Goal: Information Seeking & Learning: Compare options

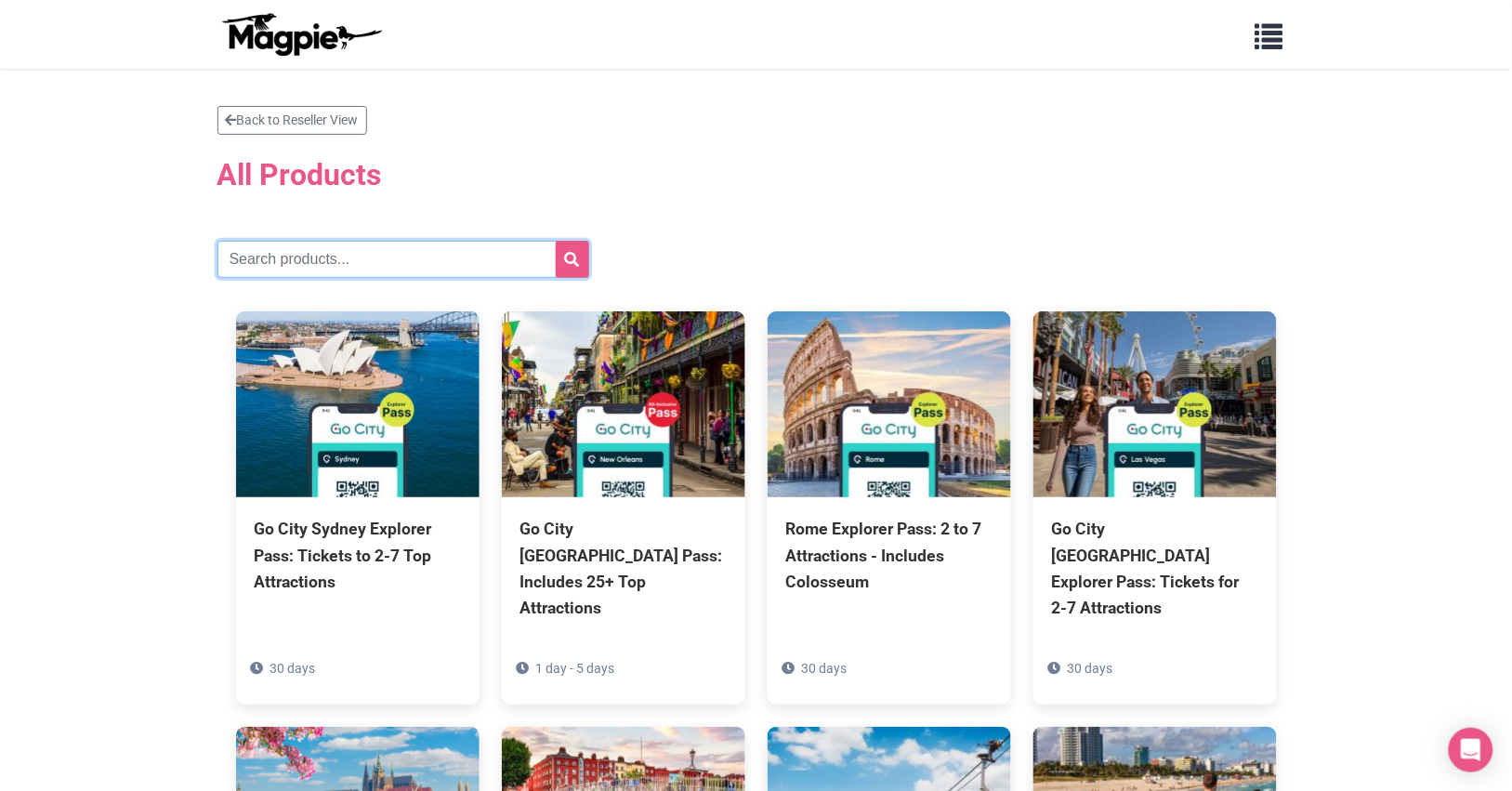
click at [276, 260] on input "text" at bounding box center [403, 259] width 372 height 37
type input "[GEOGRAPHIC_DATA]"
click at [556, 240] on button "submit" at bounding box center [572, 259] width 33 height 37
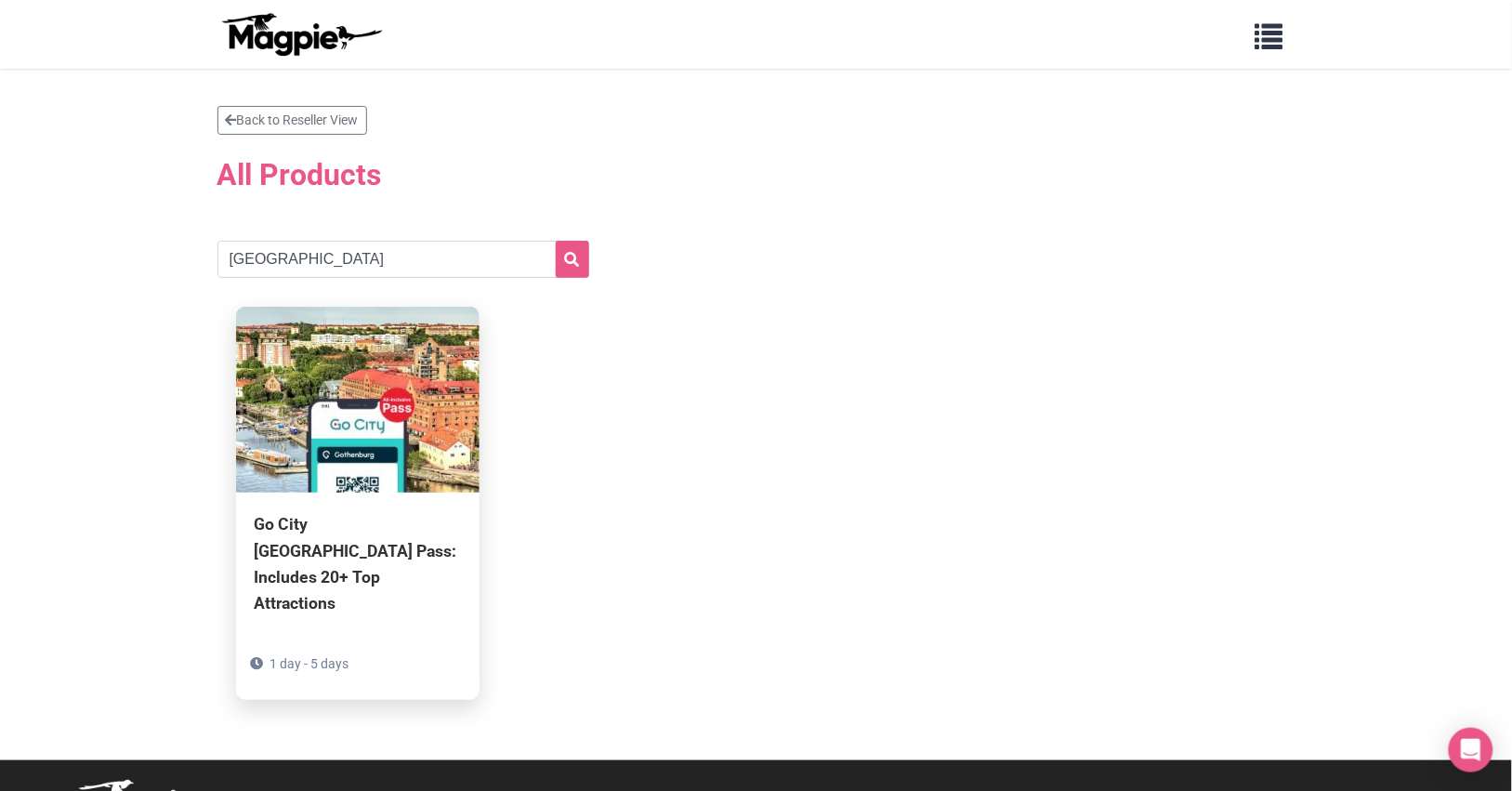
click at [309, 550] on div "Go City Gothenburg Pass: Includes 20+ Top Attractions" at bounding box center [358, 563] width 206 height 105
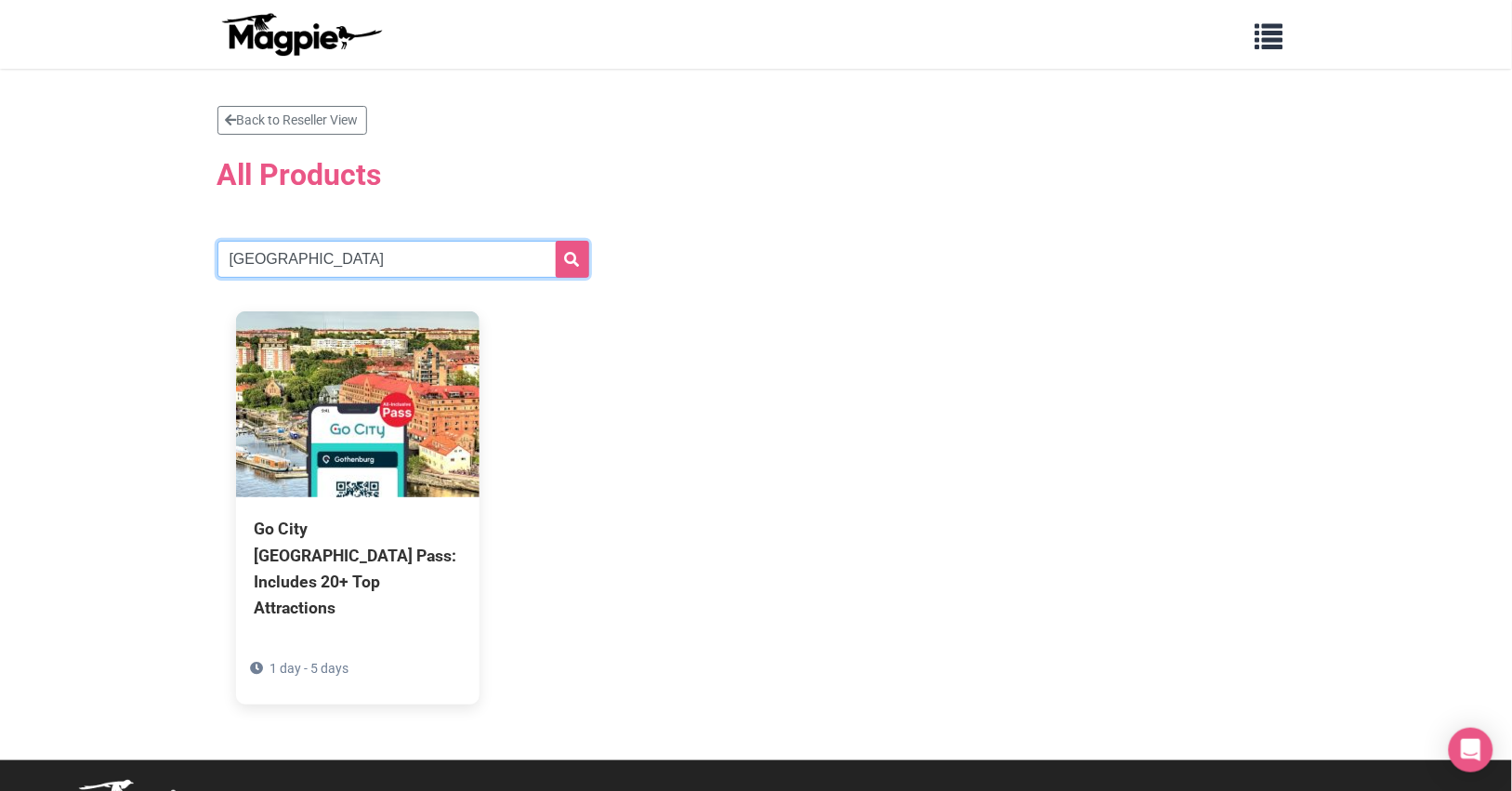
drag, startPoint x: 320, startPoint y: 264, endPoint x: 54, endPoint y: 237, distance: 267.4
click at [55, 237] on section "Back to Reseller View All Products gothenburg Go City Gothenburg Pass: Includes…" at bounding box center [756, 414] width 1512 height 692
type input "prague"
click at [556, 240] on button "submit" at bounding box center [572, 259] width 33 height 37
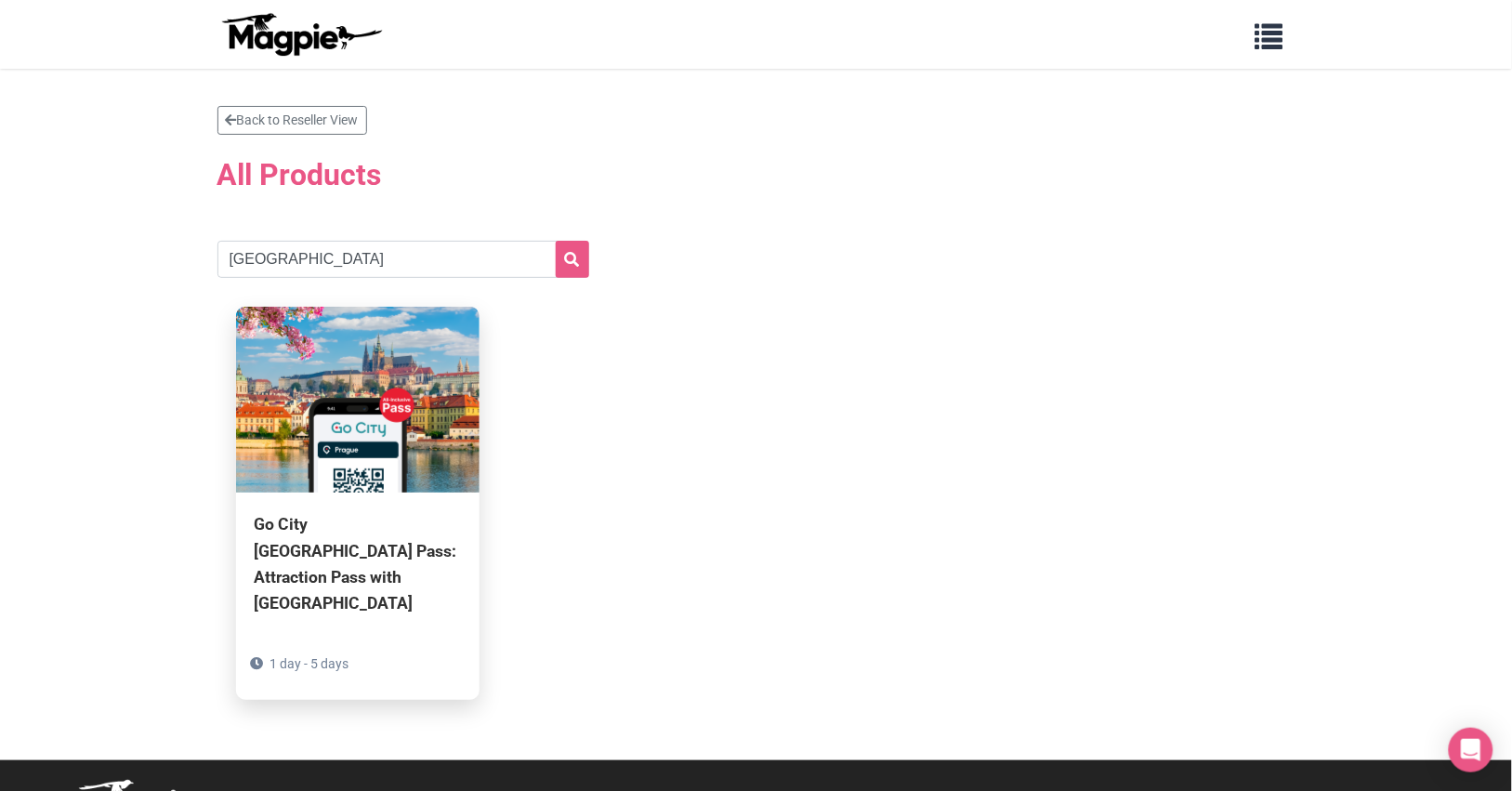
click at [358, 568] on div "Go City [GEOGRAPHIC_DATA] Pass: Attraction Pass with [GEOGRAPHIC_DATA]" at bounding box center [358, 563] width 206 height 105
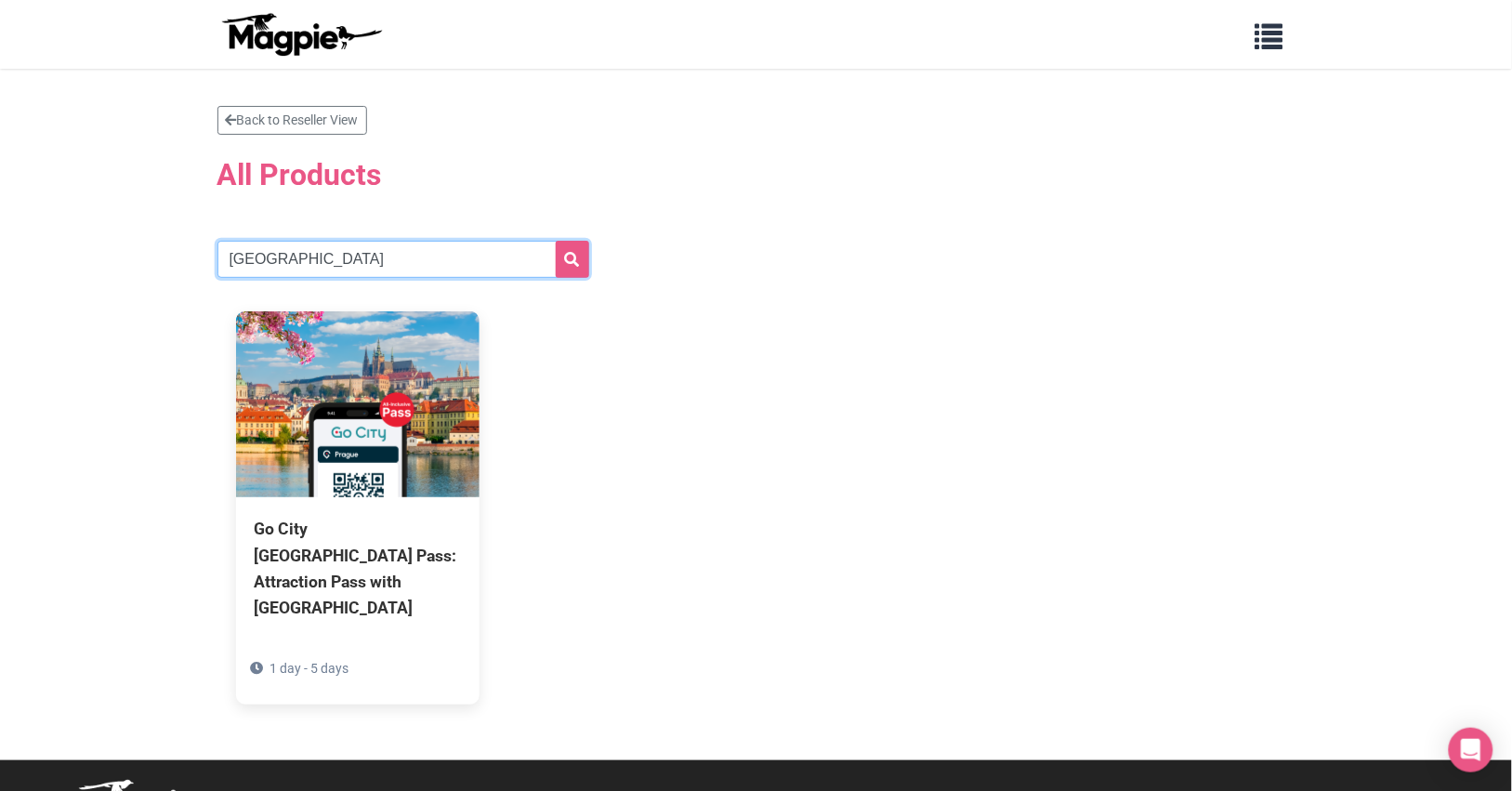
click at [324, 247] on input "prague" at bounding box center [403, 259] width 372 height 37
drag, startPoint x: 310, startPoint y: 256, endPoint x: 110, endPoint y: 243, distance: 200.4
click at [113, 254] on section "Back to Reseller View All Products prague Go City Prague Pass: Attraction Pass …" at bounding box center [756, 414] width 1512 height 692
type input "madrid"
click at [556, 240] on button "submit" at bounding box center [572, 259] width 33 height 37
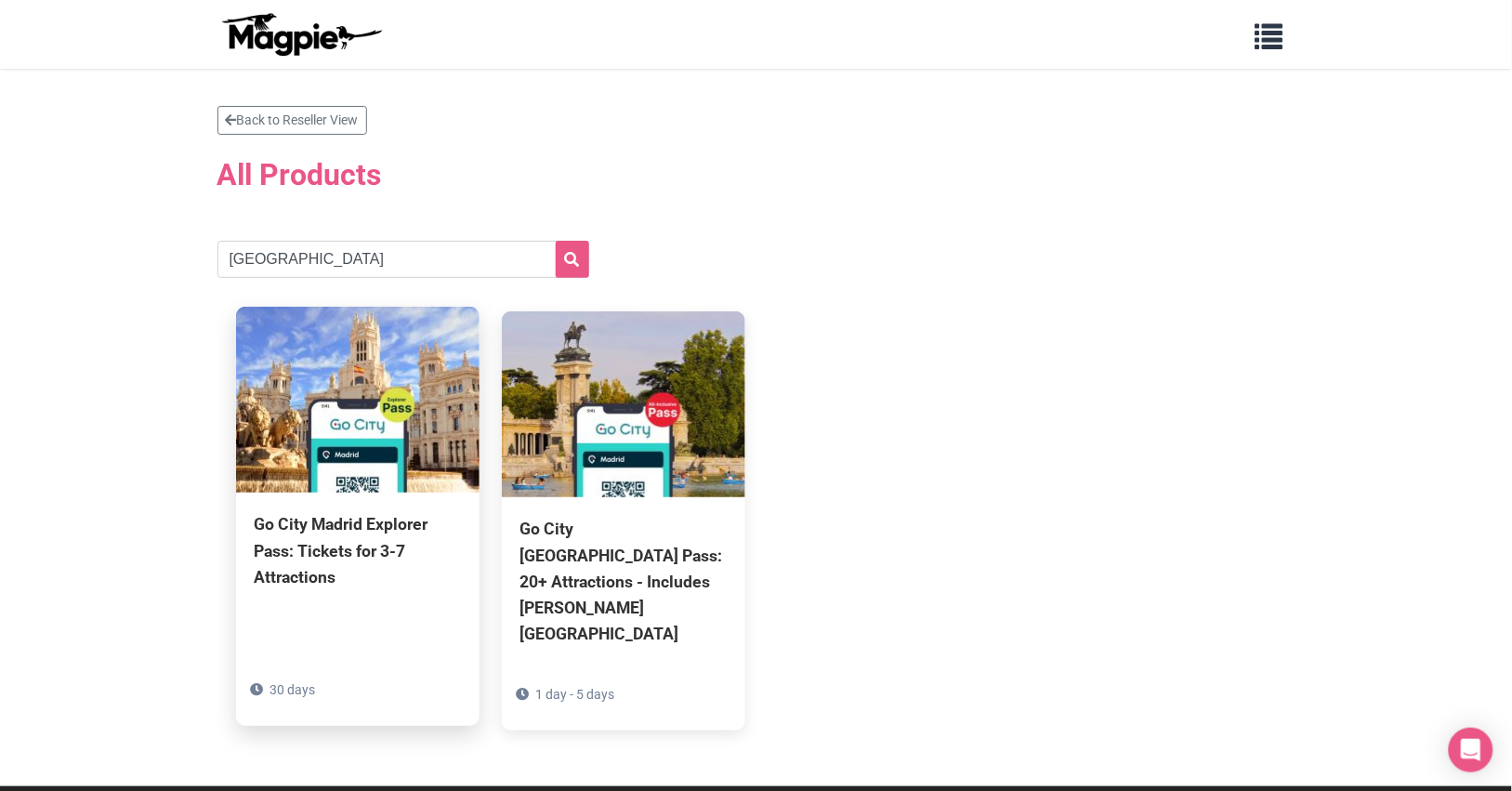
click at [284, 506] on div "Go City Madrid Explorer Pass: Tickets for 3-7 Attractions 30 days" at bounding box center [358, 582] width 243 height 180
